Goal: Check status: Check status

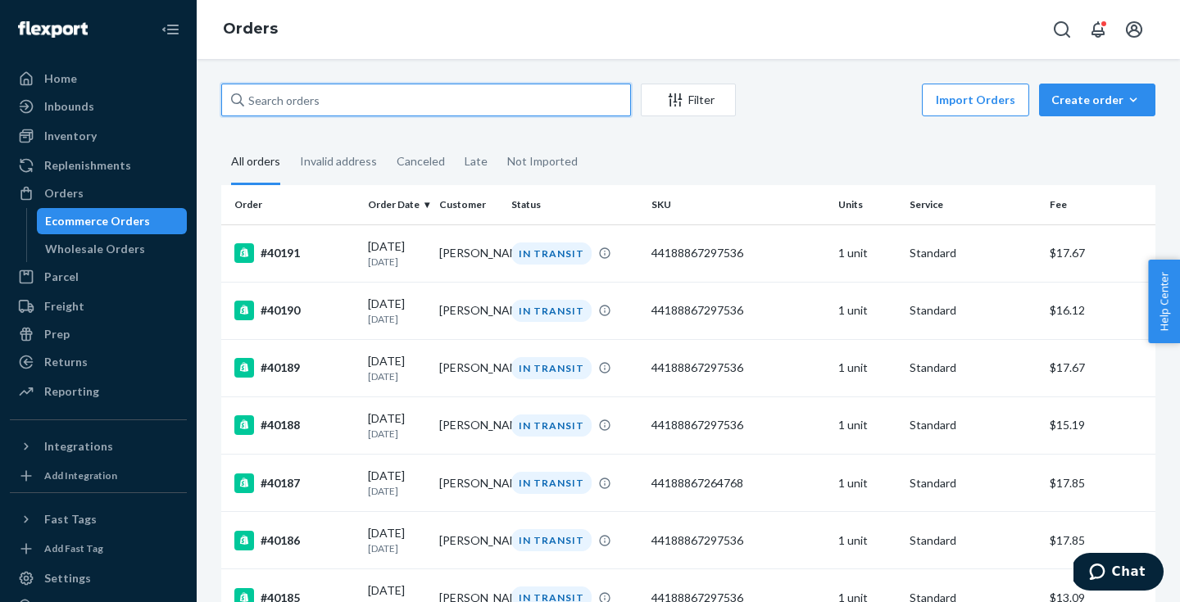
click at [547, 103] on input "text" at bounding box center [426, 100] width 410 height 33
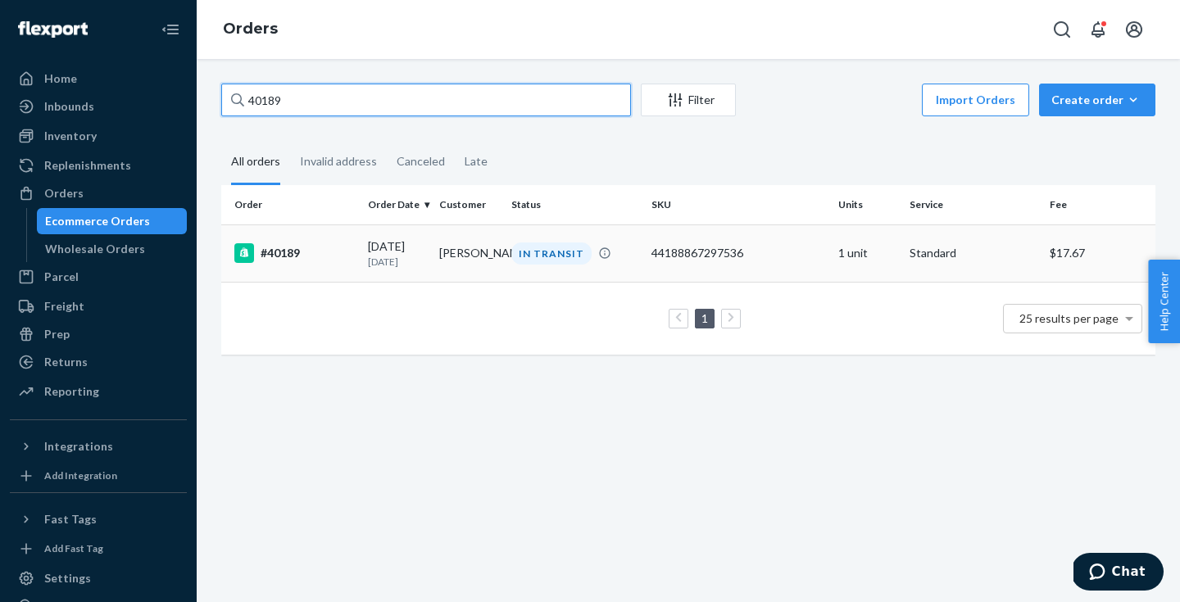
type input "40189"
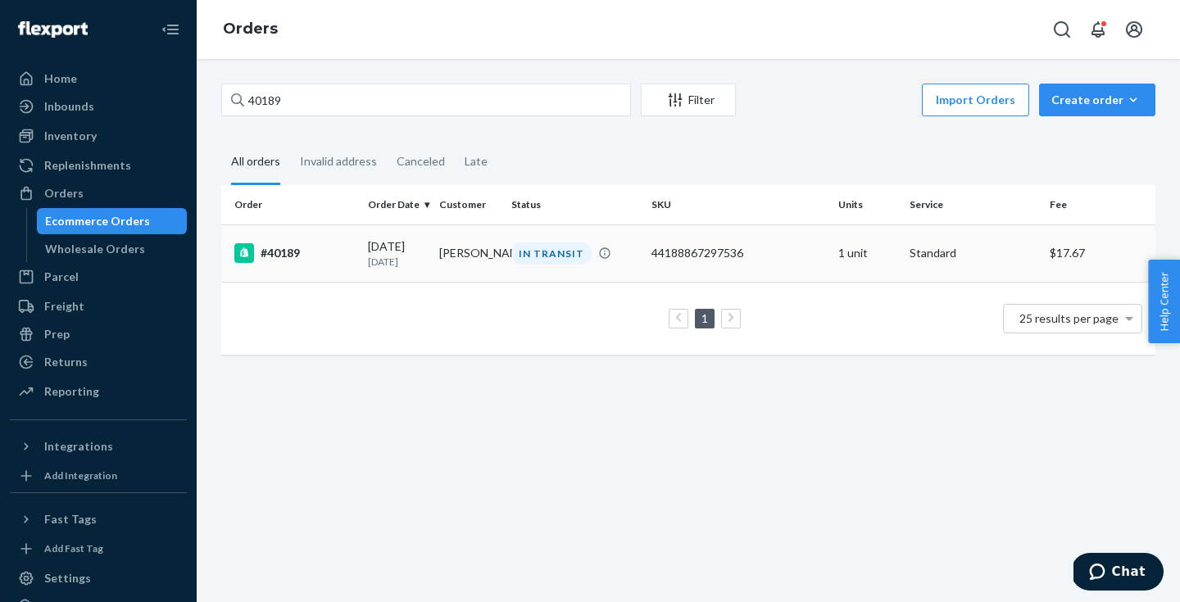
click at [784, 248] on div "44188867297536" at bounding box center [739, 253] width 174 height 16
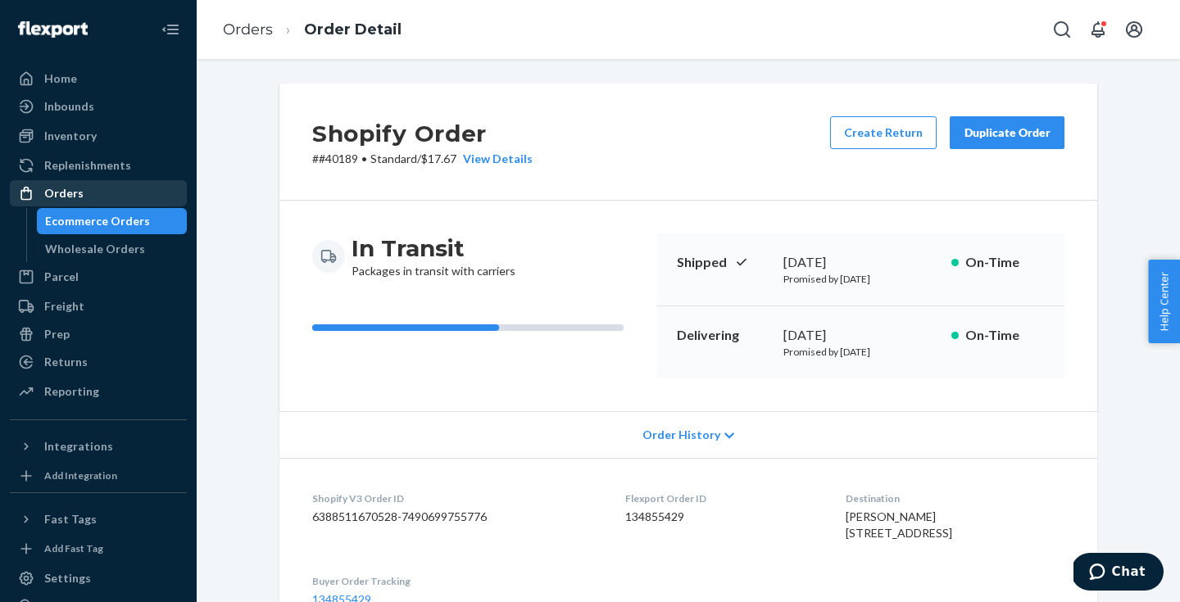
click at [87, 182] on div "Orders" at bounding box center [98, 193] width 174 height 23
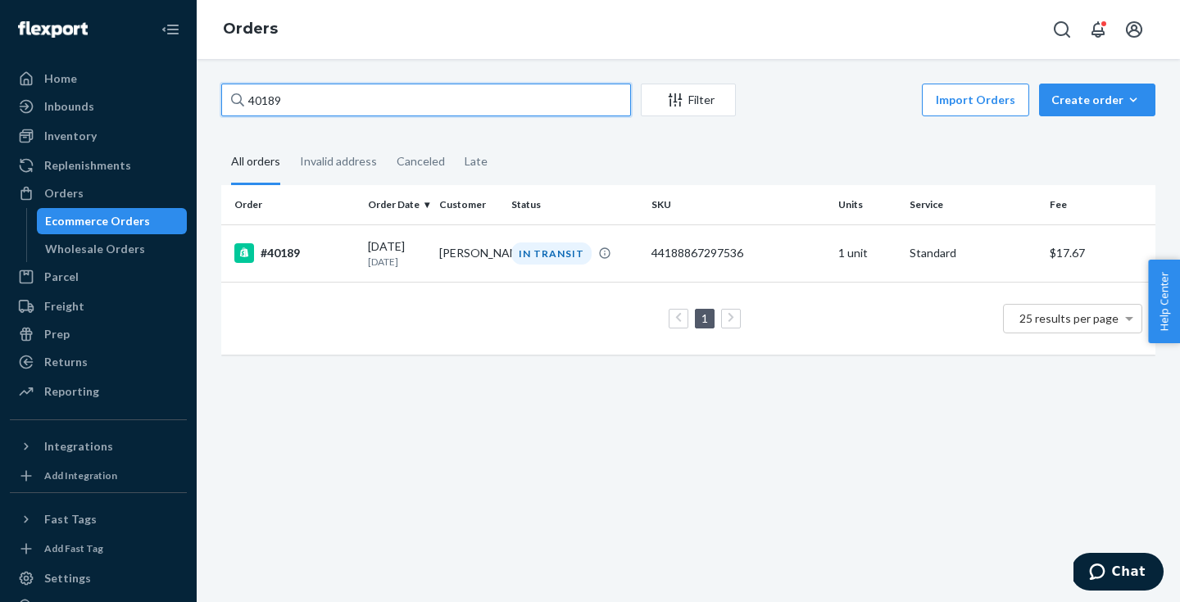
click at [331, 98] on input "40189" at bounding box center [426, 100] width 410 height 33
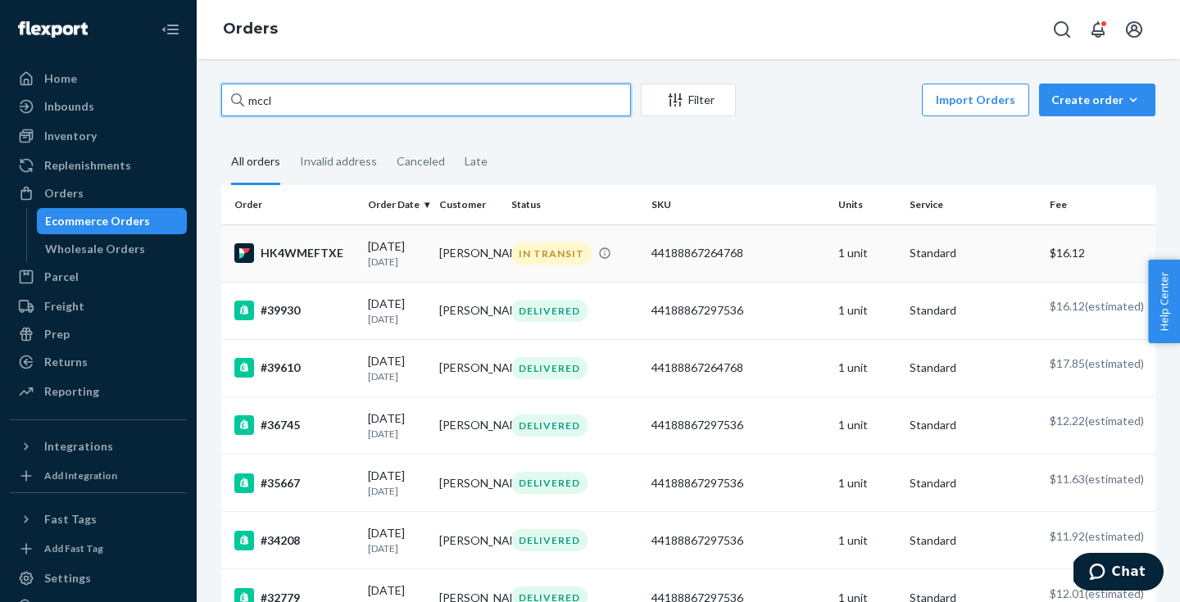
type input "mccl"
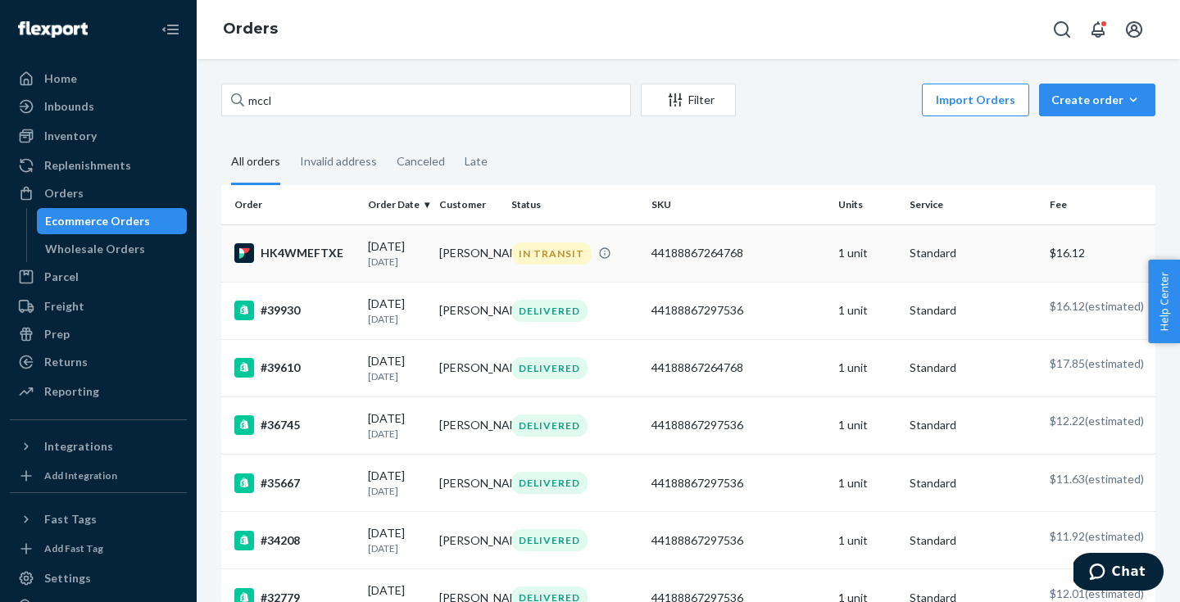
click at [772, 261] on div "44188867264768" at bounding box center [739, 253] width 174 height 16
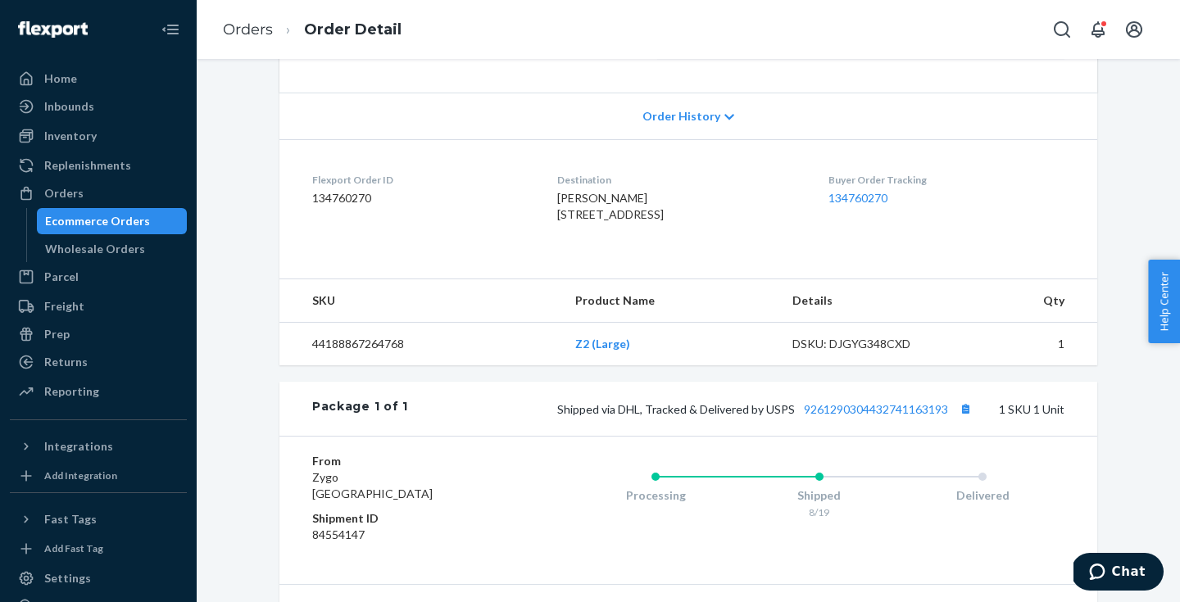
scroll to position [331, 0]
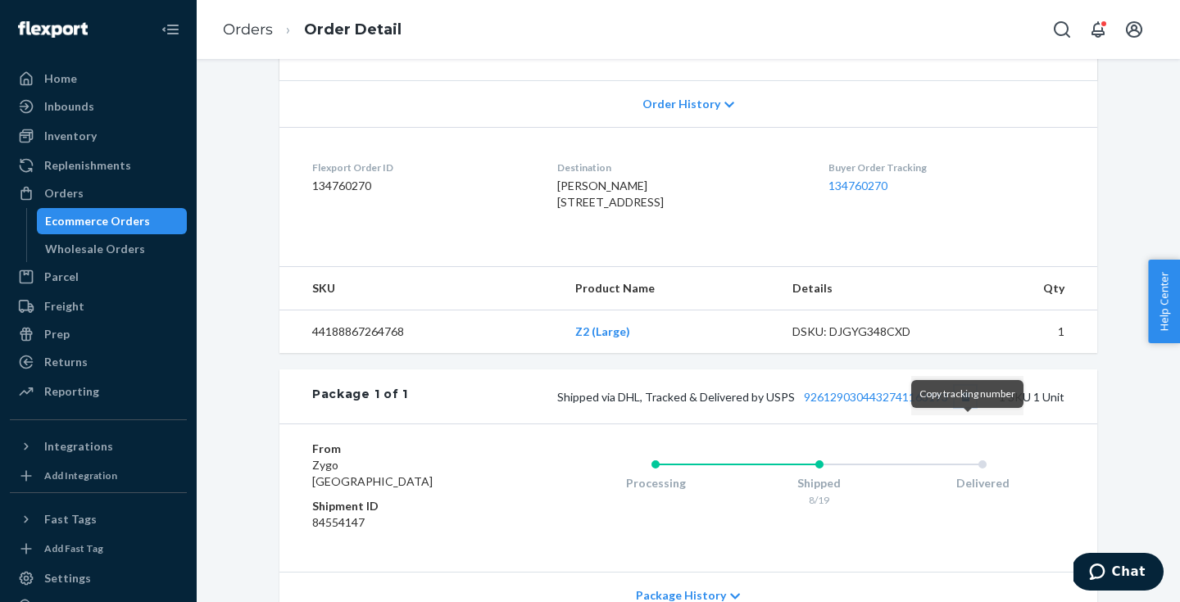
click at [968, 407] on button "Copy tracking number" at bounding box center [965, 396] width 21 height 21
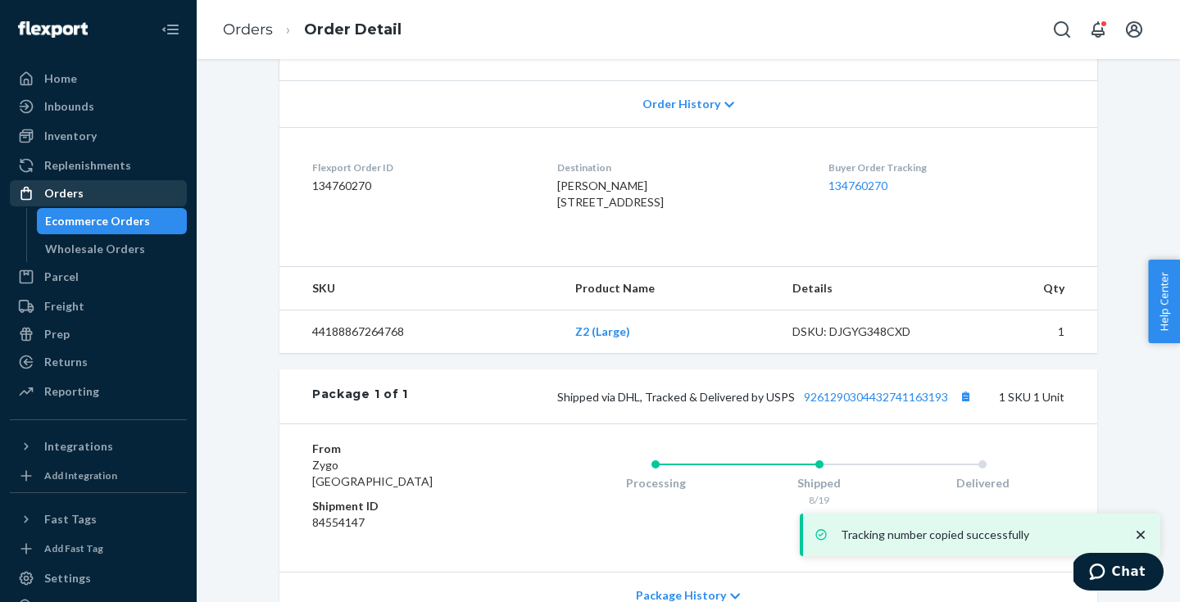
click at [98, 192] on div "Orders" at bounding box center [98, 193] width 174 height 23
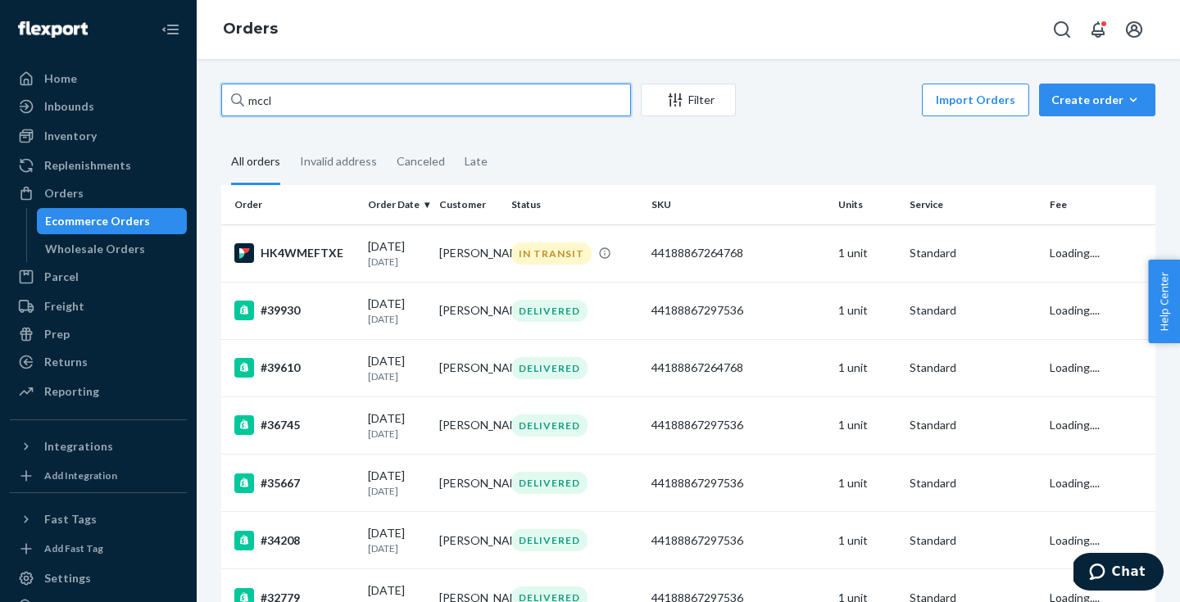
click at [343, 102] on input "mccl" at bounding box center [426, 100] width 410 height 33
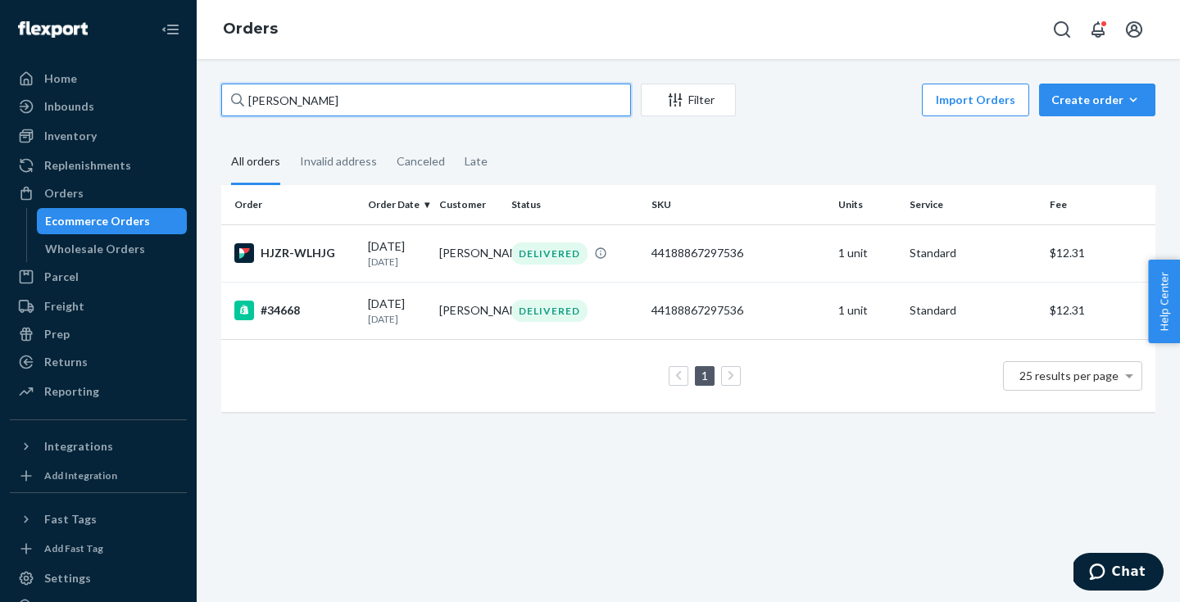
type input "[PERSON_NAME]"
